Goal: Book appointment/travel/reservation

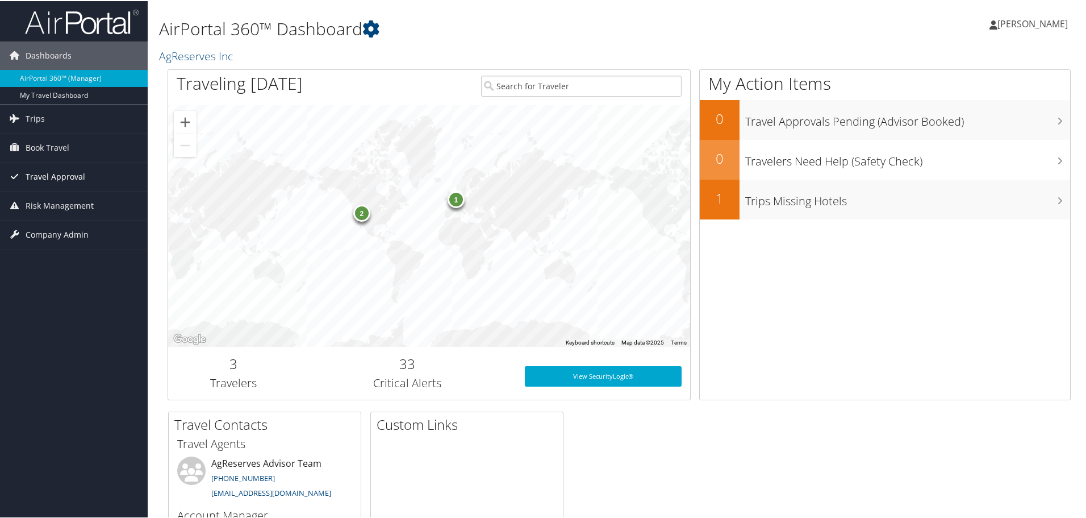
click at [59, 168] on span "Travel Approval" at bounding box center [56, 175] width 60 height 28
click at [53, 165] on span "Travel Approval" at bounding box center [56, 175] width 60 height 28
click at [51, 148] on span "Book Travel" at bounding box center [48, 146] width 44 height 28
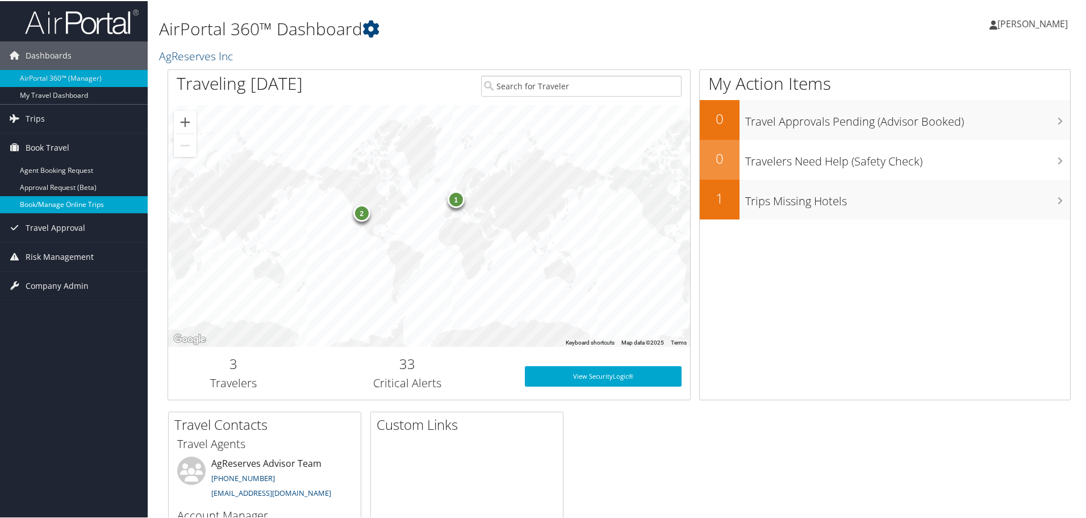
click at [53, 197] on link "Book/Manage Online Trips" at bounding box center [74, 203] width 148 height 17
